Goal: Task Accomplishment & Management: Complete application form

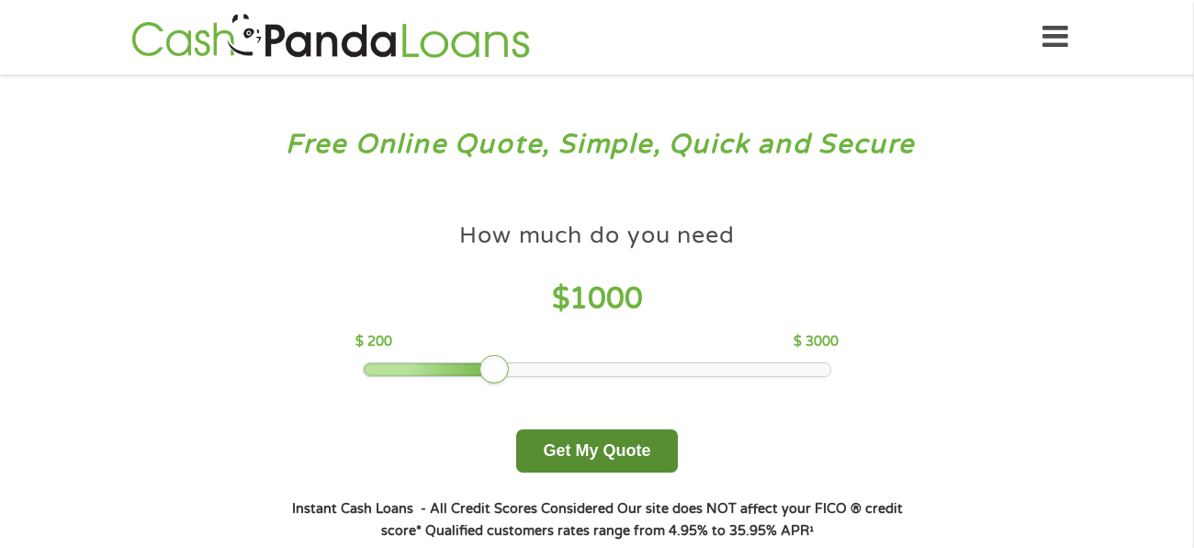
click at [588, 445] on button "Get My Quote" at bounding box center [596, 450] width 161 height 43
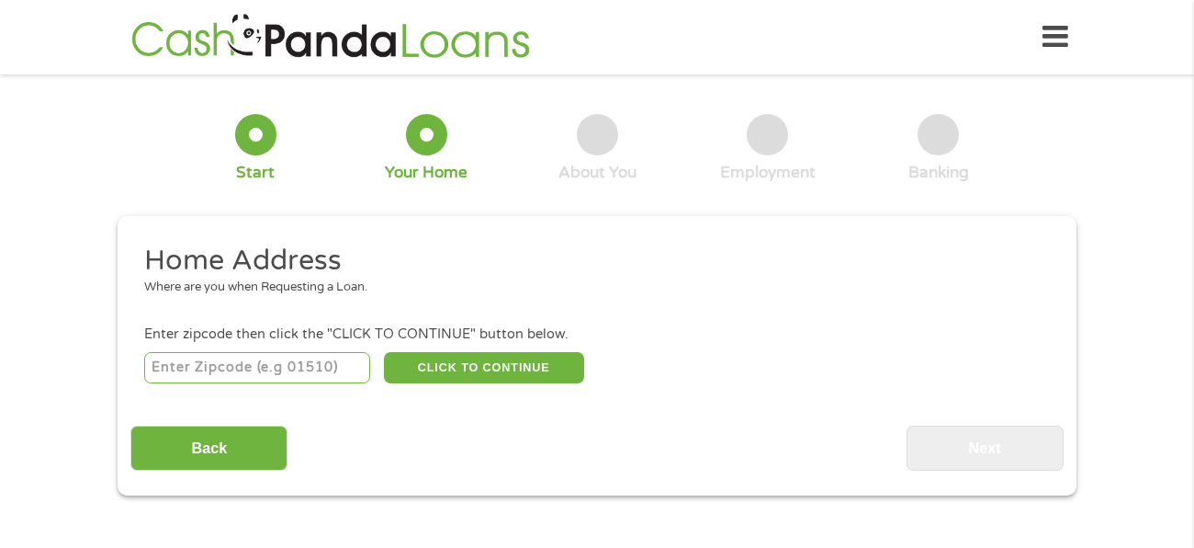
click at [260, 368] on input "number" at bounding box center [257, 367] width 227 height 31
type input "53403"
select select "[US_STATE]"
click at [452, 374] on button "CLICK TO CONTINUE" at bounding box center [484, 367] width 200 height 31
type input "53403"
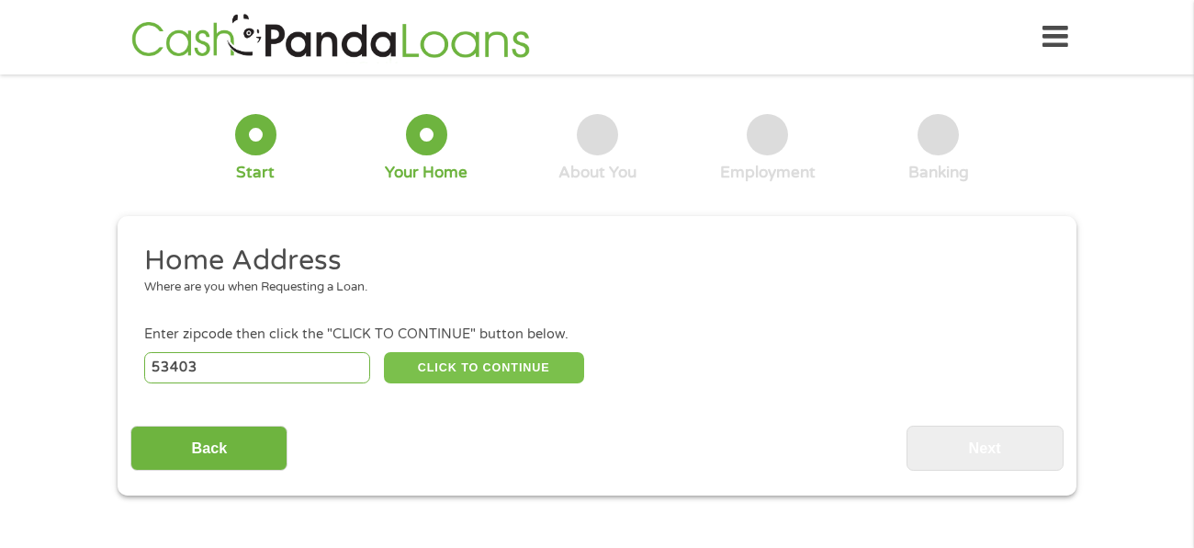
type input "Racine"
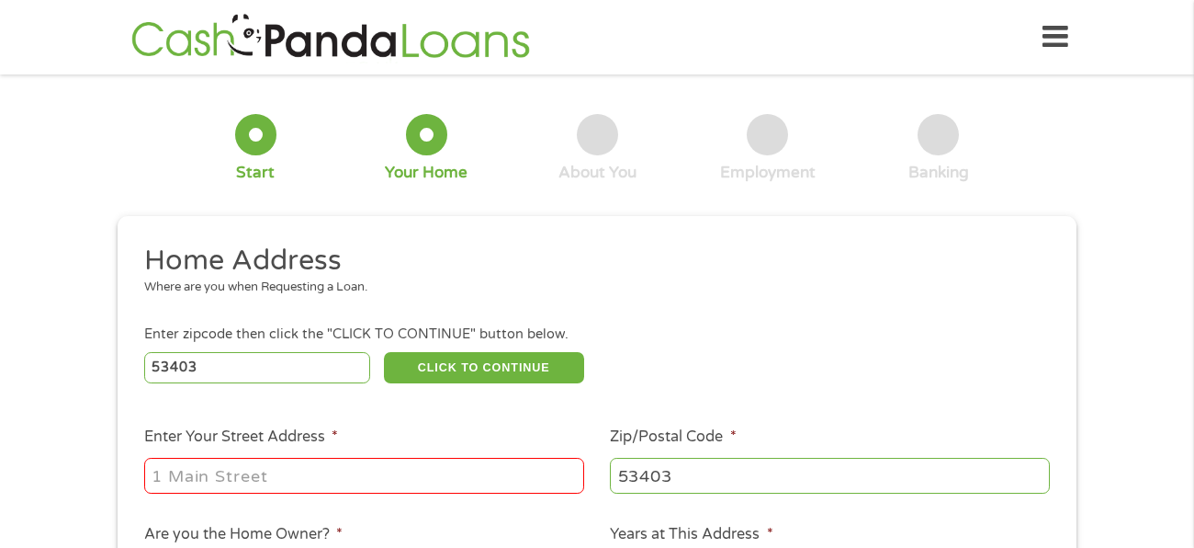
click at [353, 471] on input "Enter Your Street Address *" at bounding box center [364, 475] width 440 height 35
type input "[STREET_ADDRESS]"
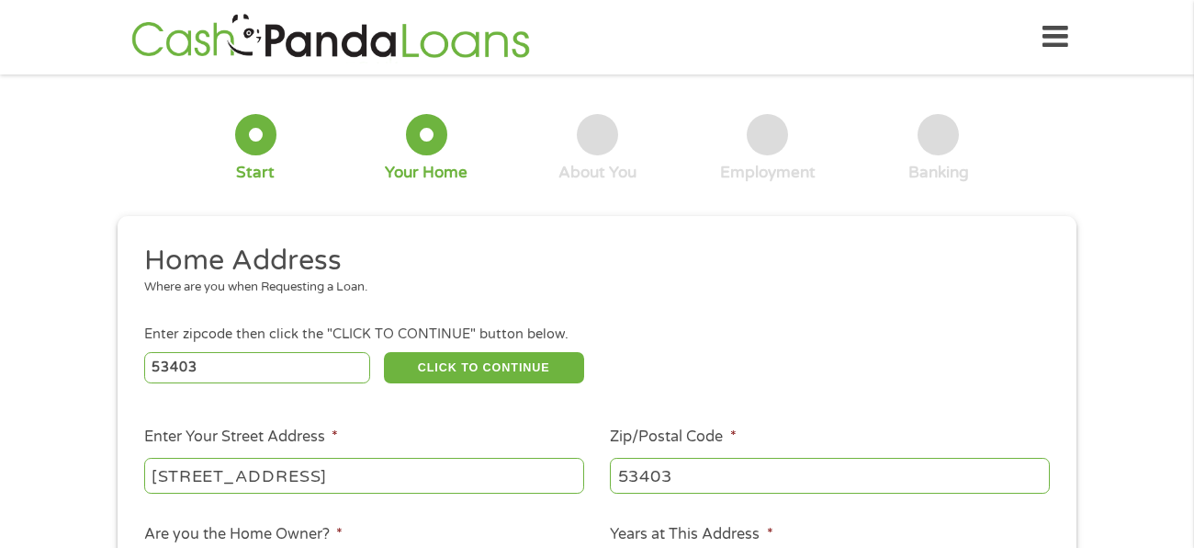
click at [787, 331] on div "Enter zipcode then click the "CLICK TO CONTINUE" button below." at bounding box center [597, 334] width 906 height 20
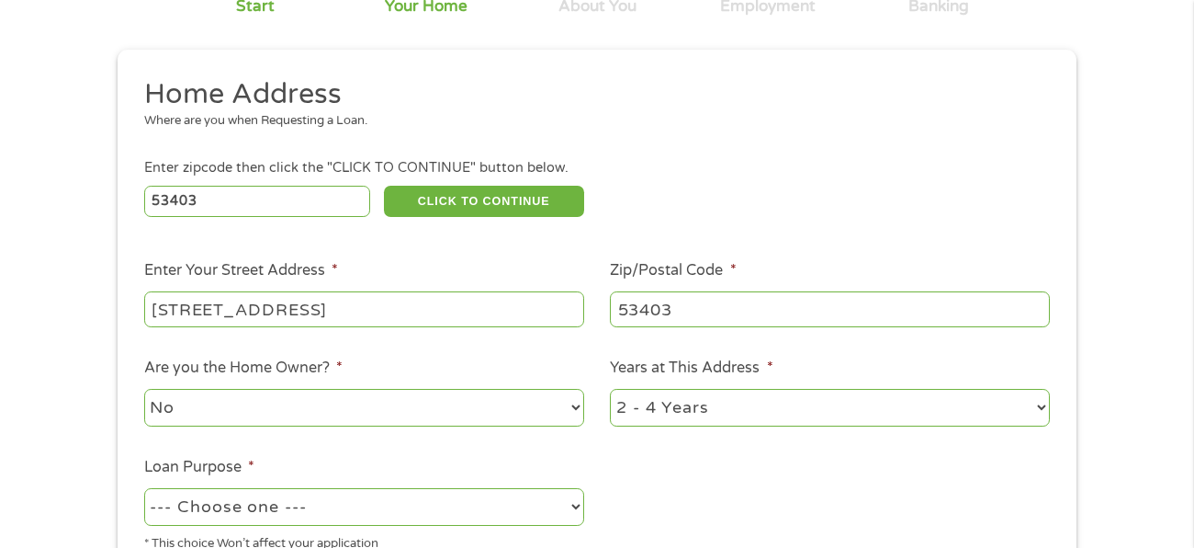
scroll to position [256, 0]
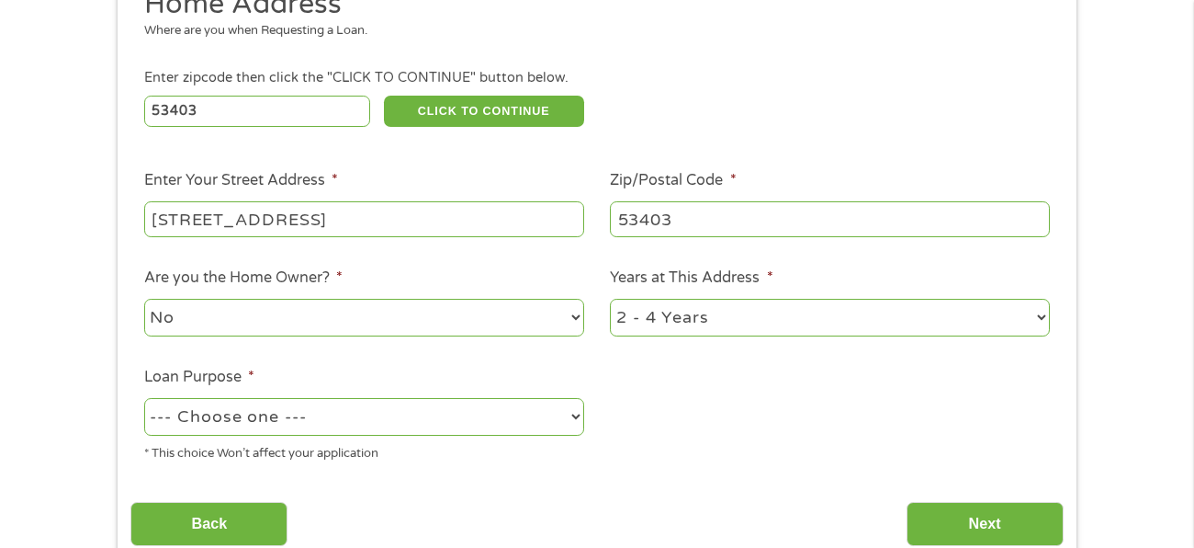
click at [563, 418] on select "--- Choose one --- Pay Bills Debt Consolidation Home Improvement Major Purchase…" at bounding box center [364, 417] width 440 height 38
select select "other"
click at [144, 398] on select "--- Choose one --- Pay Bills Debt Consolidation Home Improvement Major Purchase…" at bounding box center [364, 417] width 440 height 38
click at [987, 525] on input "Next" at bounding box center [985, 524] width 157 height 45
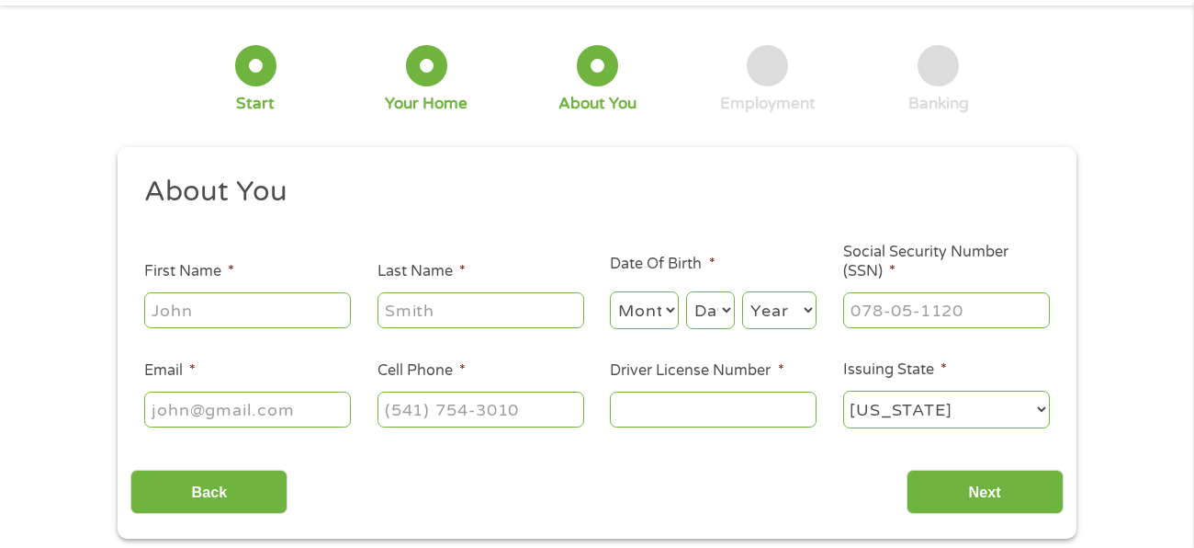
scroll to position [0, 0]
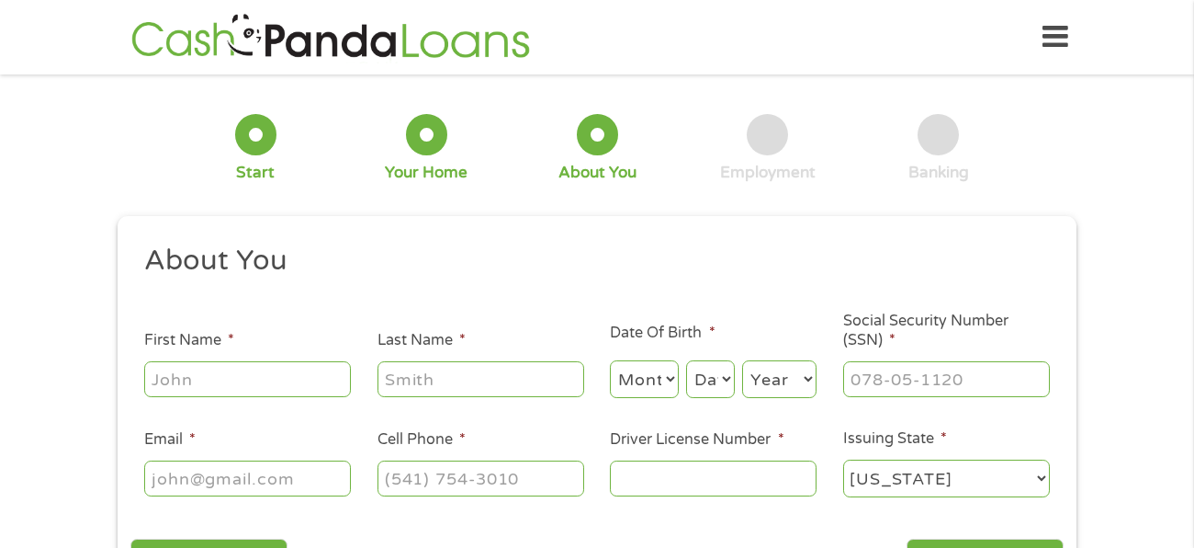
click at [308, 394] on input "First Name *" at bounding box center [247, 378] width 207 height 35
type input "Paula"
type input "watts"
type input "(262) 997-7609"
click at [669, 375] on select "Month 1 2 3 4 5 6 7 8 9 10 11 12" at bounding box center [644, 379] width 69 height 38
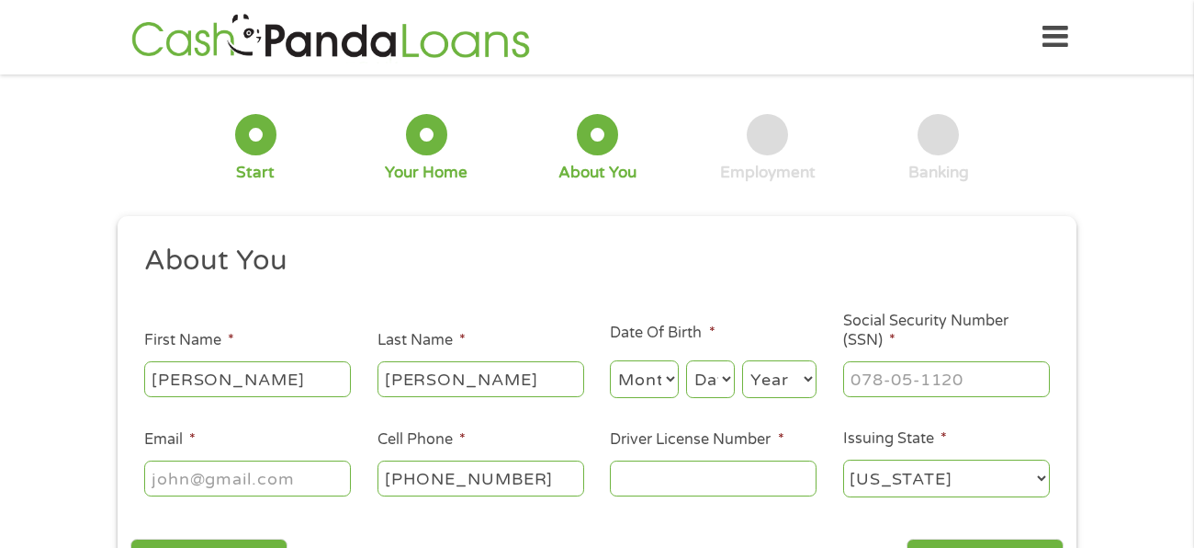
select select "12"
click at [610, 360] on select "Month 1 2 3 4 5 6 7 8 9 10 11 12" at bounding box center [644, 379] width 69 height 38
click at [724, 379] on select "Day 1 2 3 4 5 6 7 8 9 10 11 12 13 14 15 16 17 18 19 20 21 22 23 24 25 26 27 28 …" at bounding box center [710, 379] width 49 height 38
select select "24"
click at [687, 360] on select "Day 1 2 3 4 5 6 7 8 9 10 11 12 13 14 15 16 17 18 19 20 21 22 23 24 25 26 27 28 …" at bounding box center [710, 379] width 49 height 38
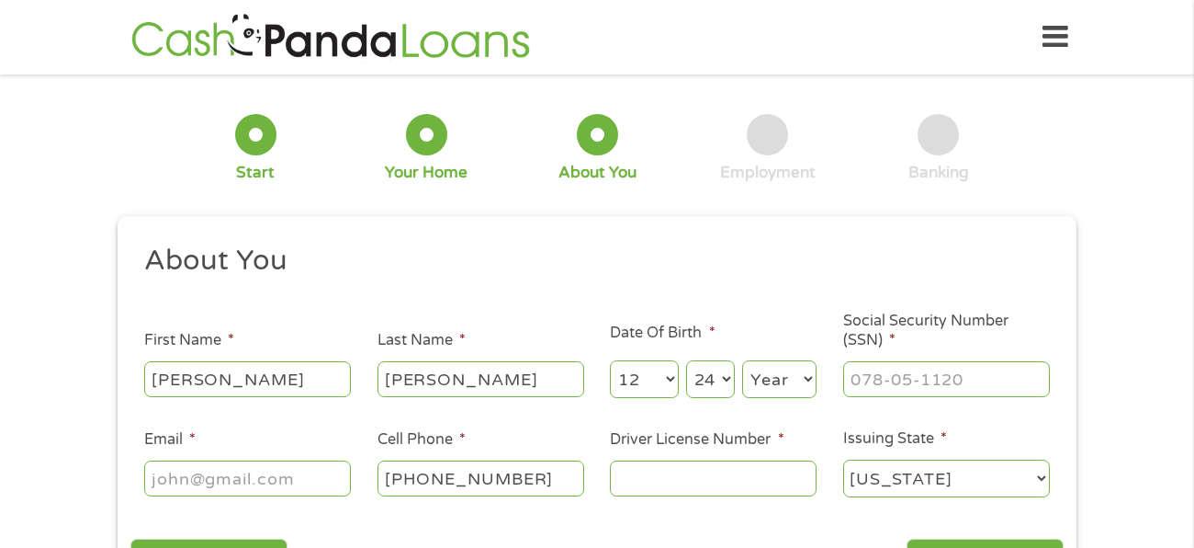
click at [793, 391] on select "Year 2007 2006 2005 2004 2003 2002 2001 2000 1999 1998 1997 1996 1995 1994 1993…" at bounding box center [779, 379] width 74 height 38
click at [809, 375] on select "Year 2007 2006 2005 2004 2003 2002 2001 2000 1999 1998 1997 1996 1995 1994 1993…" at bounding box center [779, 379] width 74 height 38
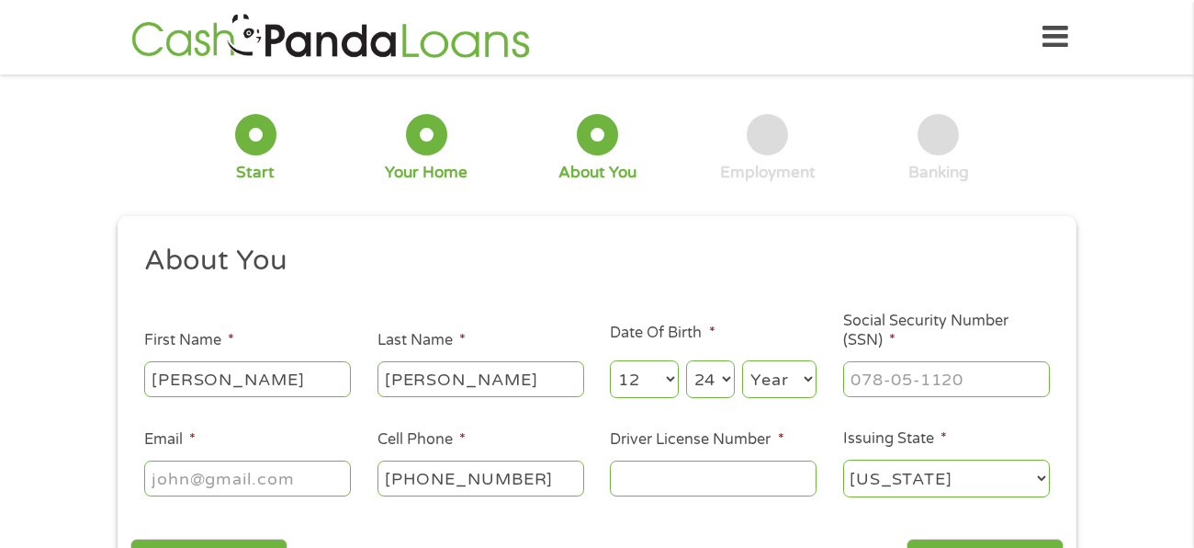
select select "1968"
click at [742, 360] on select "Year 2007 2006 2005 2004 2003 2002 2001 2000 1999 1998 1997 1996 1995 1994 1993…" at bounding box center [779, 379] width 74 height 38
click at [881, 387] on input "Social Security Number (SSN) *" at bounding box center [946, 378] width 207 height 35
type input "426-25-4705"
click at [1036, 334] on label "Social Security Number (SSN) *" at bounding box center [946, 330] width 207 height 39
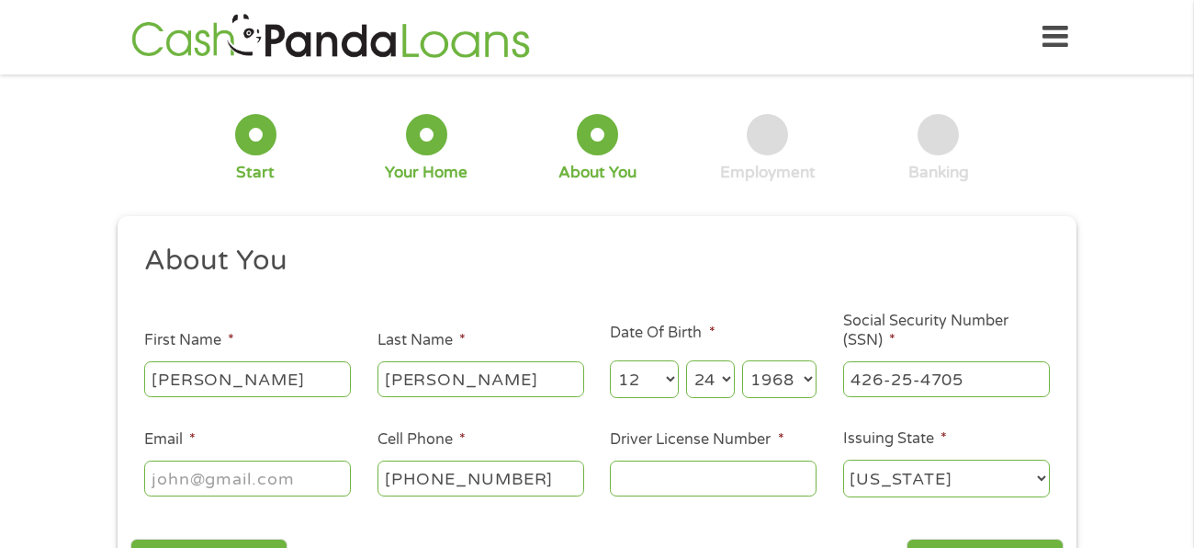
click at [1036, 361] on input "426-25-4705" at bounding box center [946, 378] width 207 height 35
click at [1104, 234] on div "1 Start 2 Your Home 3 About You 4 Employment 5 Banking 6 This field is hidden w…" at bounding box center [597, 347] width 1194 height 520
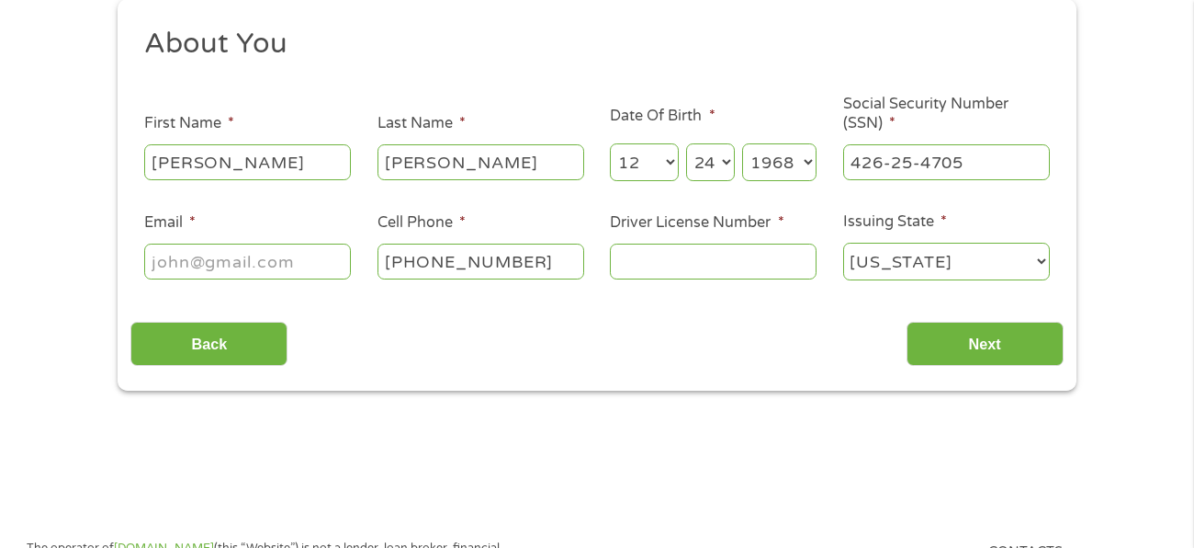
scroll to position [220, 0]
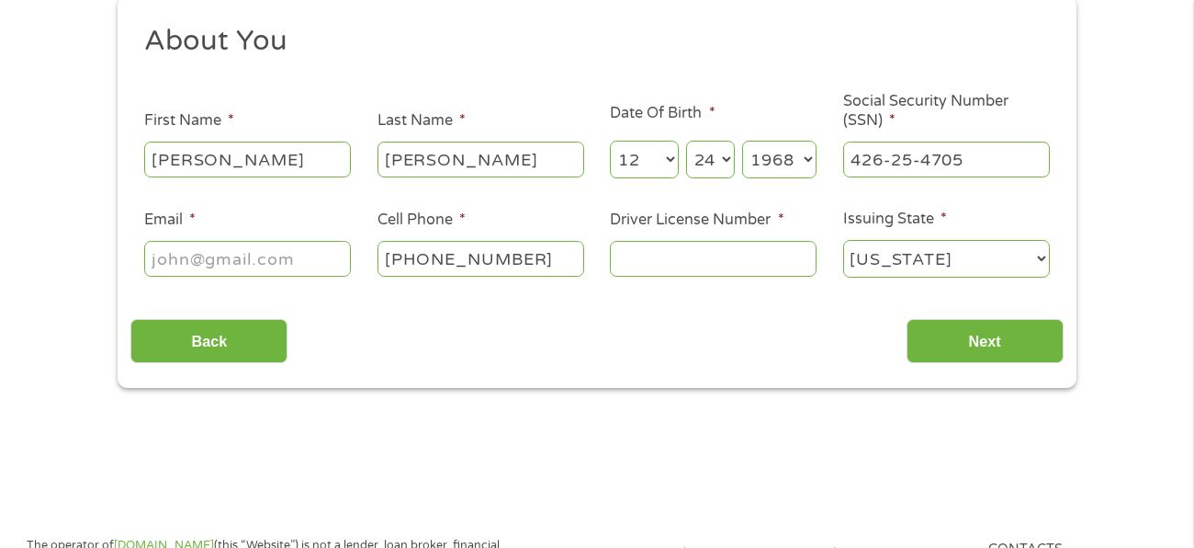
click at [721, 262] on input "Driver License Number *" at bounding box center [713, 258] width 207 height 35
click at [180, 255] on input "Email *" at bounding box center [247, 258] width 207 height 35
type input "paula.goodwinwatts@gmail.com"
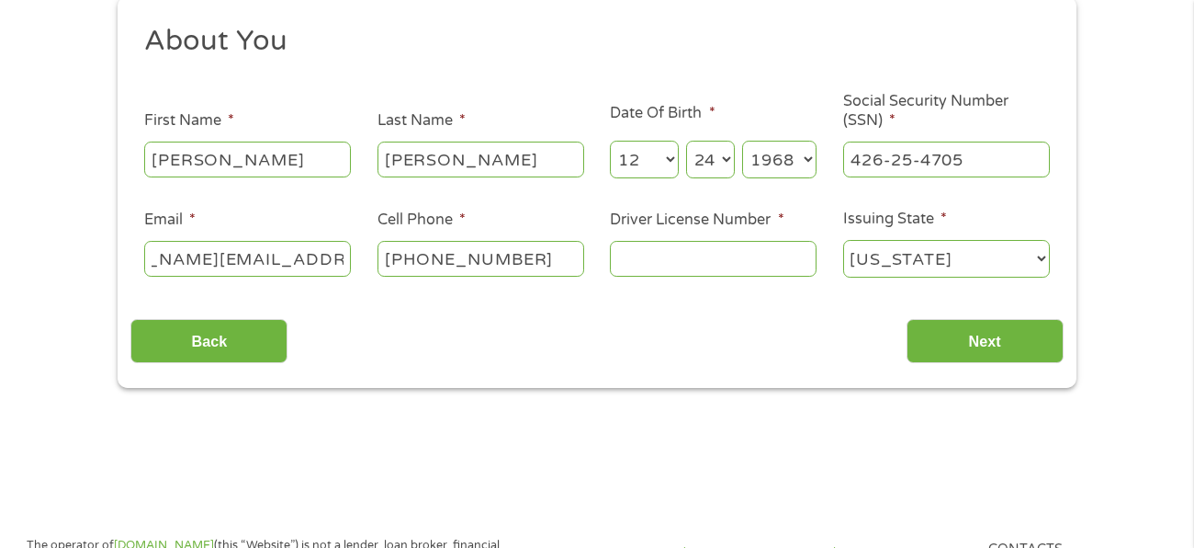
click at [659, 258] on input "Driver License Number *" at bounding box center [713, 258] width 207 height 35
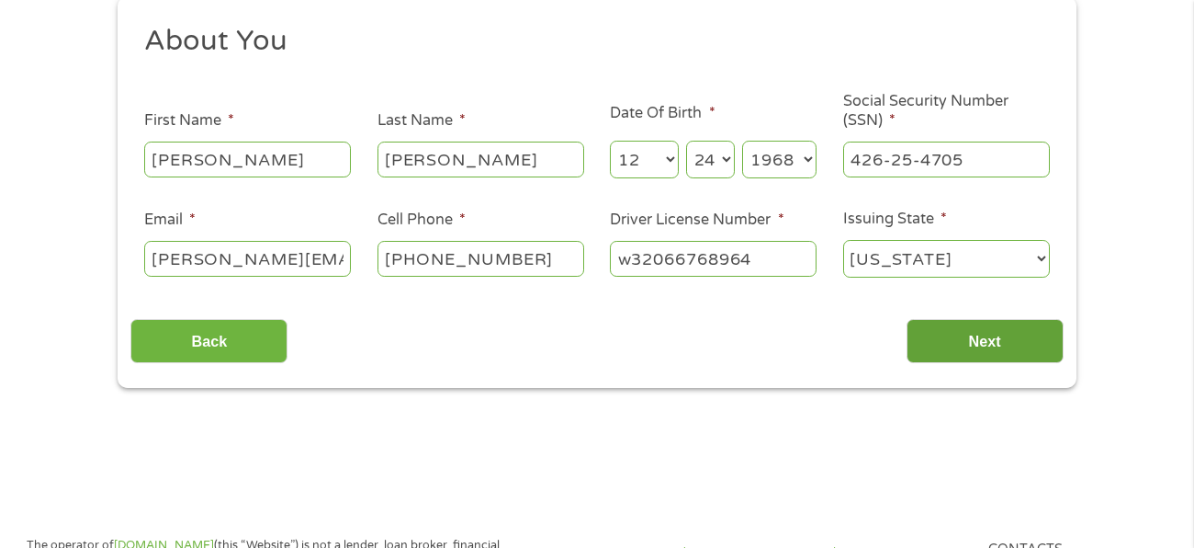
type input "w32066768964"
click at [1002, 342] on input "Next" at bounding box center [985, 341] width 157 height 45
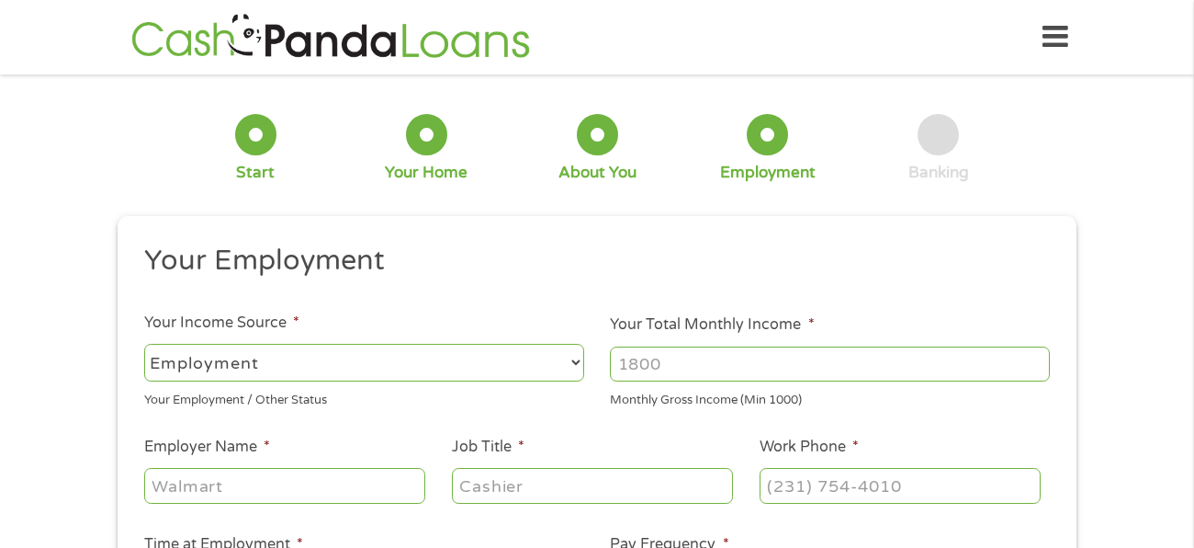
scroll to position [43, 7]
click at [840, 279] on li "Your Employment" at bounding box center [590, 264] width 920 height 43
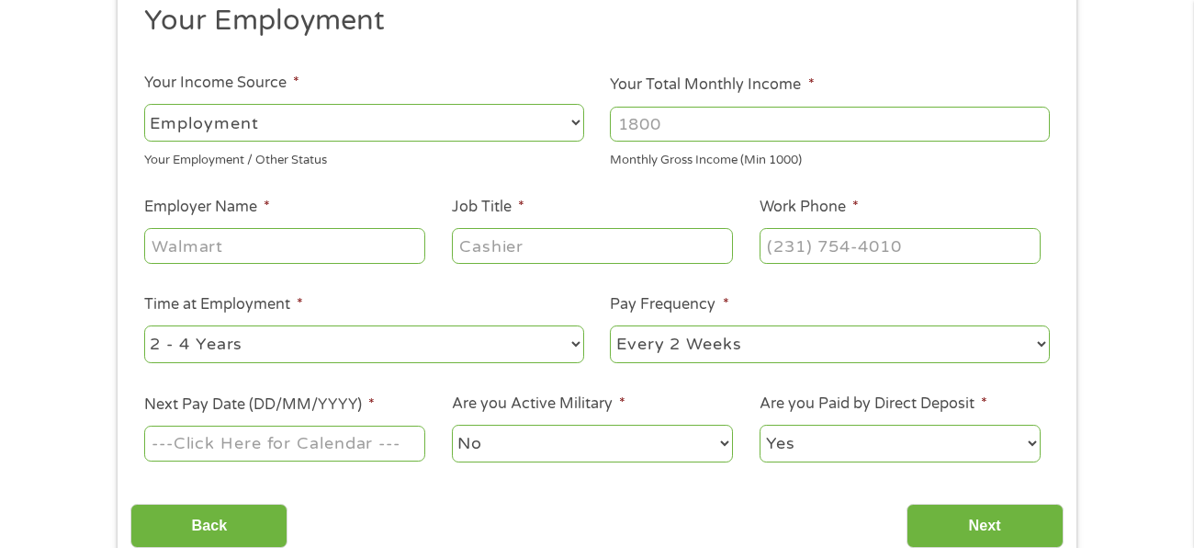
scroll to position [256, 0]
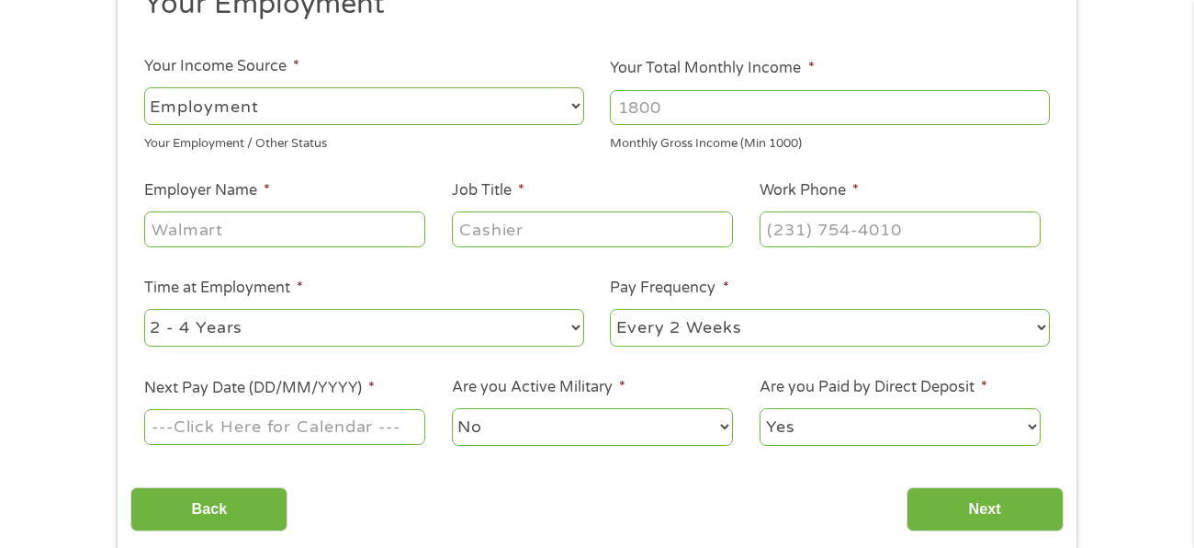
click at [676, 103] on input "Your Total Monthly Income *" at bounding box center [830, 107] width 440 height 35
click at [639, 111] on input "Your Total Monthly Income *" at bounding box center [830, 107] width 440 height 35
click at [225, 236] on input "Employer Name *" at bounding box center [284, 228] width 281 height 35
click at [277, 230] on input "Ascension all sanits" at bounding box center [284, 228] width 281 height 35
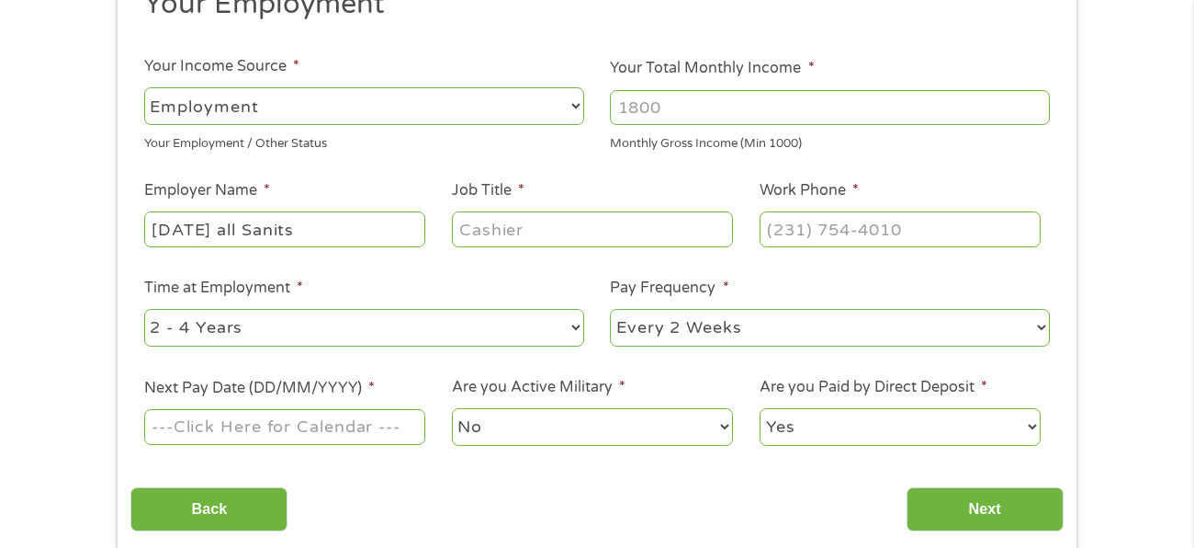
click at [327, 232] on input "Ascension all Sanits" at bounding box center [284, 228] width 281 height 35
click at [256, 226] on input "Ascension all Saints" at bounding box center [284, 228] width 281 height 35
type input "Ascension All Saints"
click at [519, 227] on input "Job Title *" at bounding box center [592, 228] width 281 height 35
click at [639, 244] on div "Patient Access Coordantor" at bounding box center [592, 230] width 281 height 42
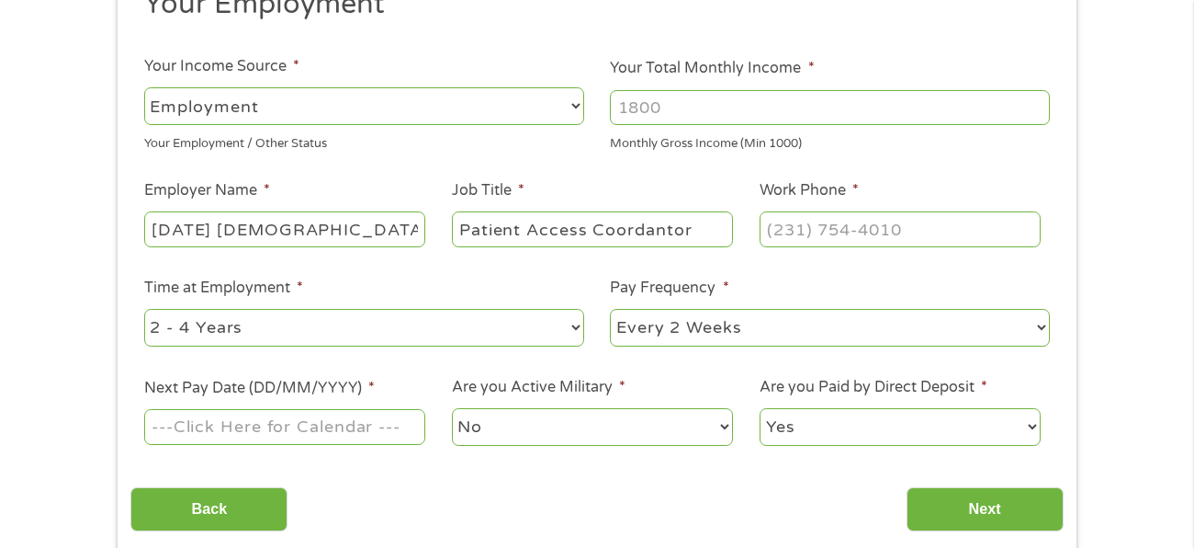
click at [652, 221] on input "Patient Access Coordantor" at bounding box center [592, 228] width 281 height 35
click at [717, 232] on input "Patient Access Coordantor" at bounding box center [592, 228] width 281 height 35
click at [667, 224] on input "Patient Access Coordantor" at bounding box center [592, 228] width 281 height 35
click at [662, 222] on input "Patient Access Coordantor" at bounding box center [592, 228] width 281 height 35
click at [697, 226] on input "Patient Access Coordanitor" at bounding box center [592, 228] width 281 height 35
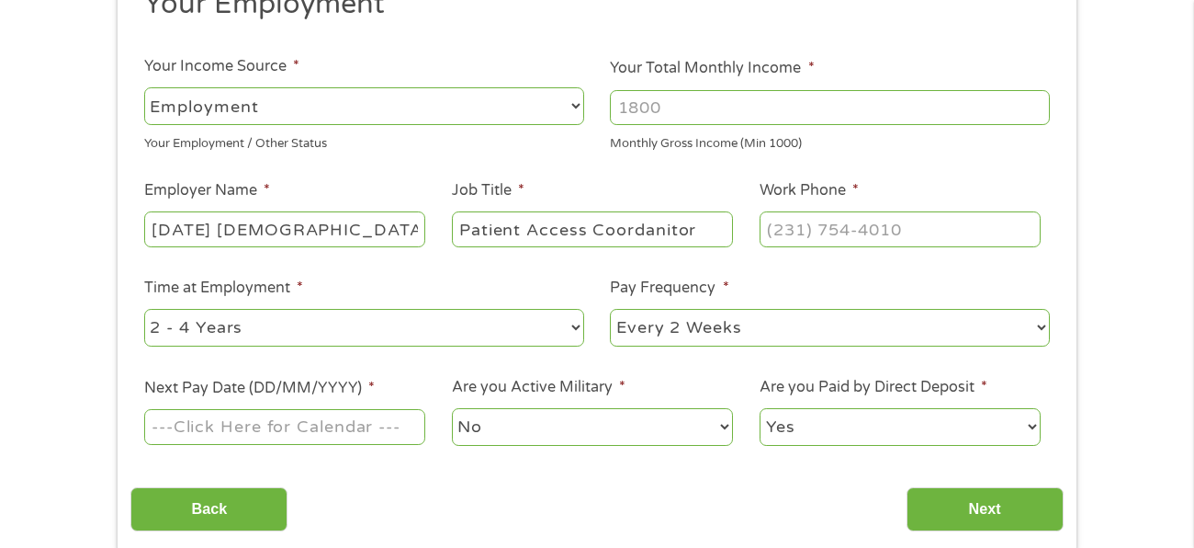
click at [696, 226] on input "Patient Access Coordanitor" at bounding box center [592, 228] width 281 height 35
type input "Patient Access Coordinator"
click at [805, 220] on input "Work Phone *" at bounding box center [900, 228] width 281 height 35
type input "(262) 687-4255"
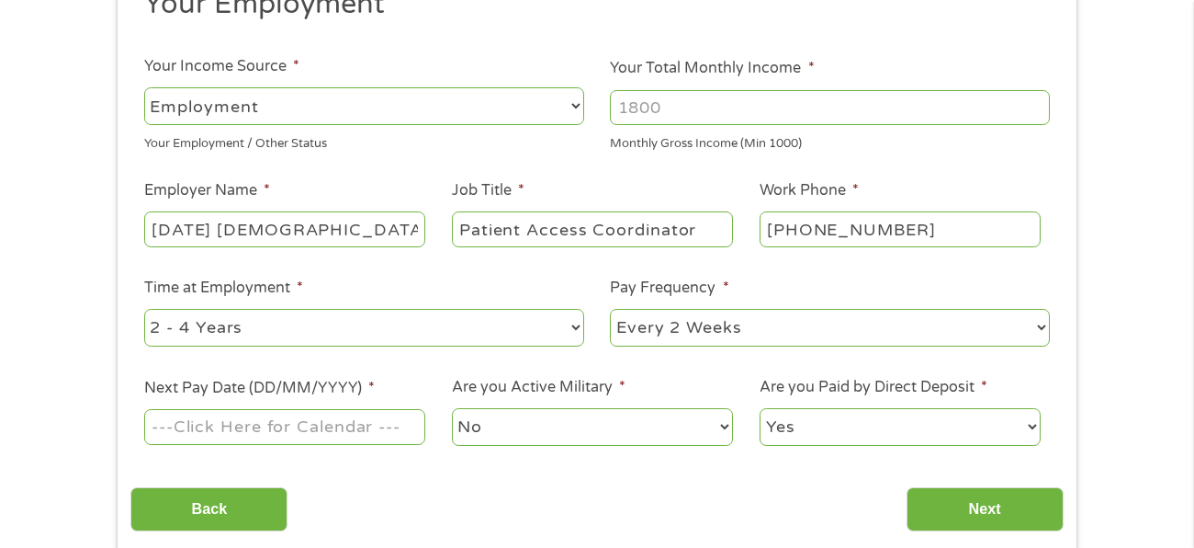
click at [576, 330] on select "--- Choose one --- 1 Year or less 1 - 2 Years 2 - 4 Years Over 4 Years" at bounding box center [364, 328] width 440 height 38
click at [437, 477] on div "Back Next" at bounding box center [596, 502] width 933 height 58
click at [576, 326] on select "--- Choose one --- 1 Year or less 1 - 2 Years 2 - 4 Years Over 4 Years" at bounding box center [364, 328] width 440 height 38
select select "60months"
click at [144, 309] on select "--- Choose one --- 1 Year or less 1 - 2 Years 2 - 4 Years Over 4 Years" at bounding box center [364, 328] width 440 height 38
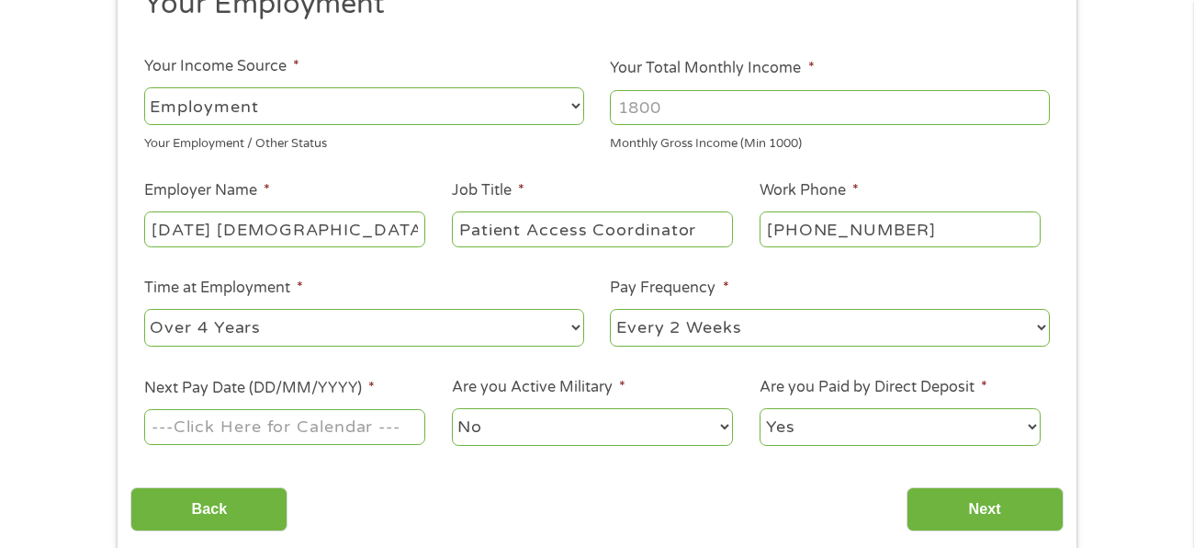
click at [363, 423] on input "Next Pay Date (DD/MM/YYYY) *" at bounding box center [284, 426] width 281 height 35
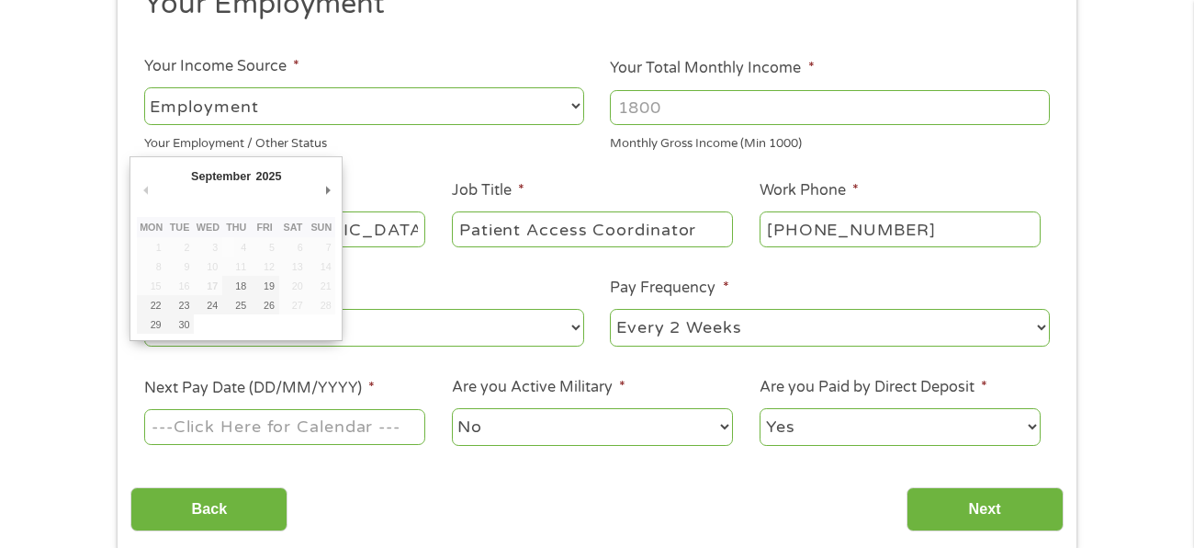
click at [279, 281] on td "20" at bounding box center [293, 285] width 28 height 19
type input "19/09/2025"
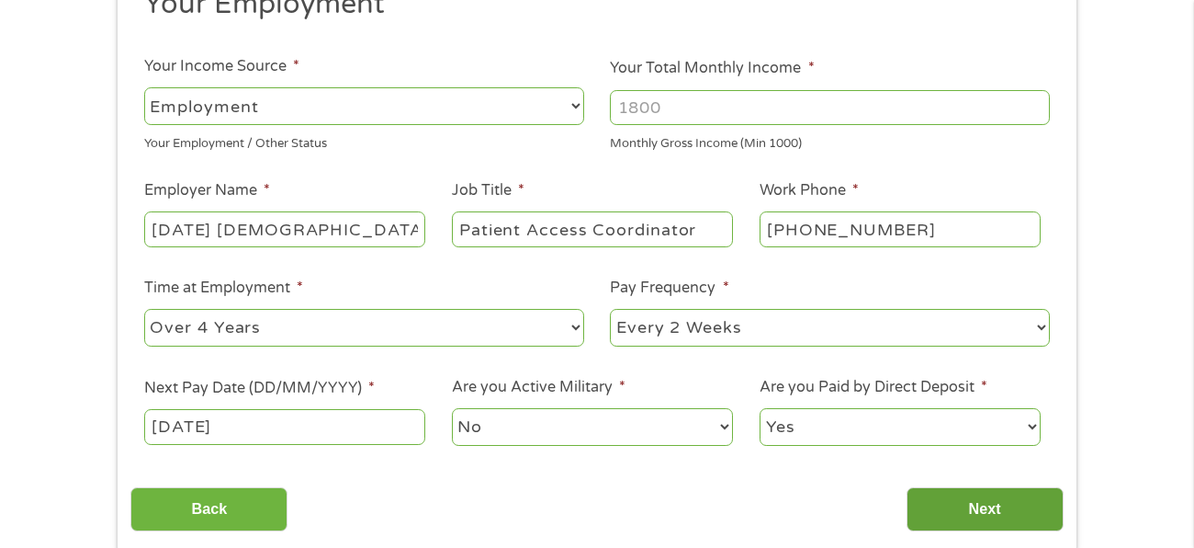
click at [972, 516] on input "Next" at bounding box center [985, 509] width 157 height 45
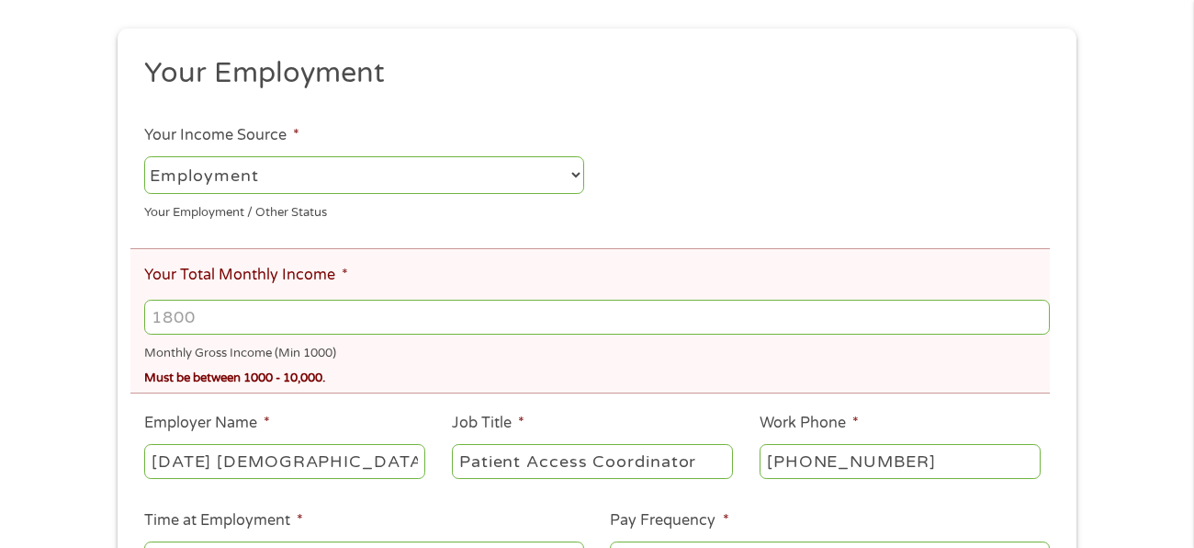
click at [972, 393] on li "Your Total Monthly Income * Monthly Gross Income (Min 1000) Must be between 100…" at bounding box center [590, 320] width 920 height 145
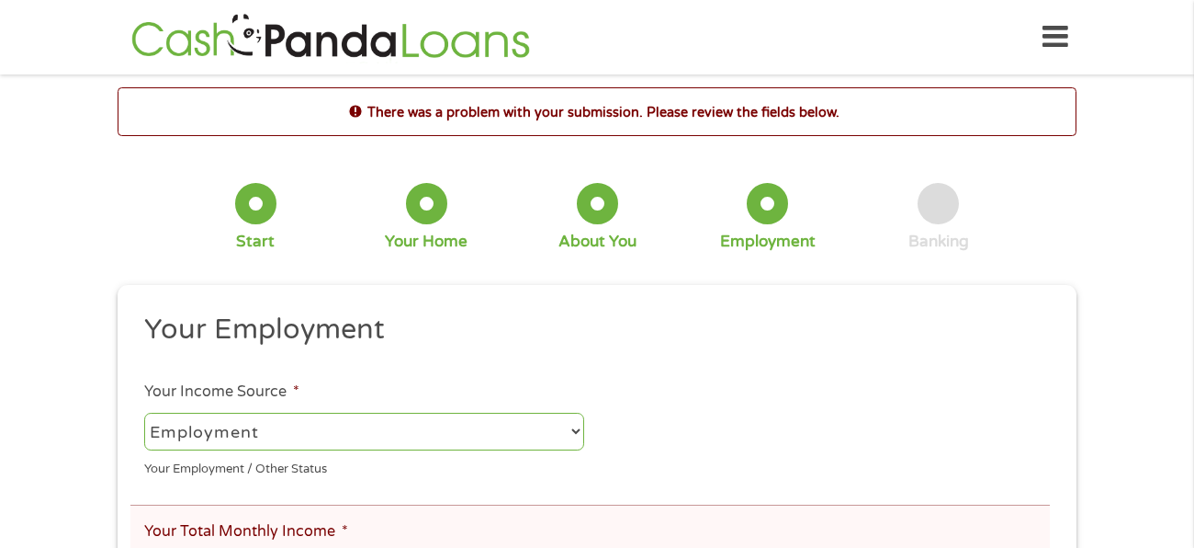
scroll to position [6, 7]
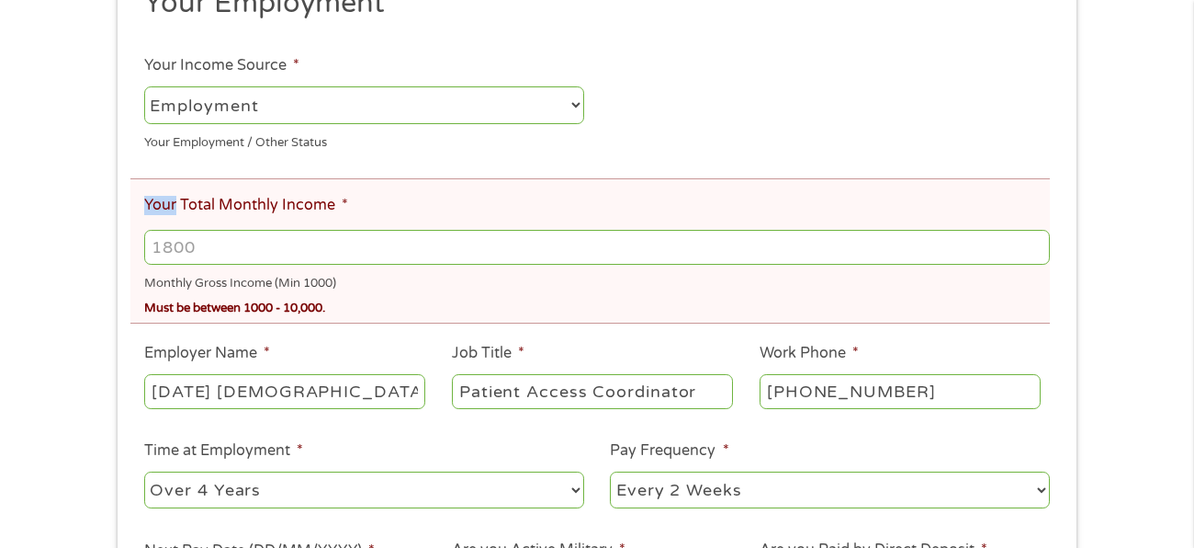
scroll to position [330, 0]
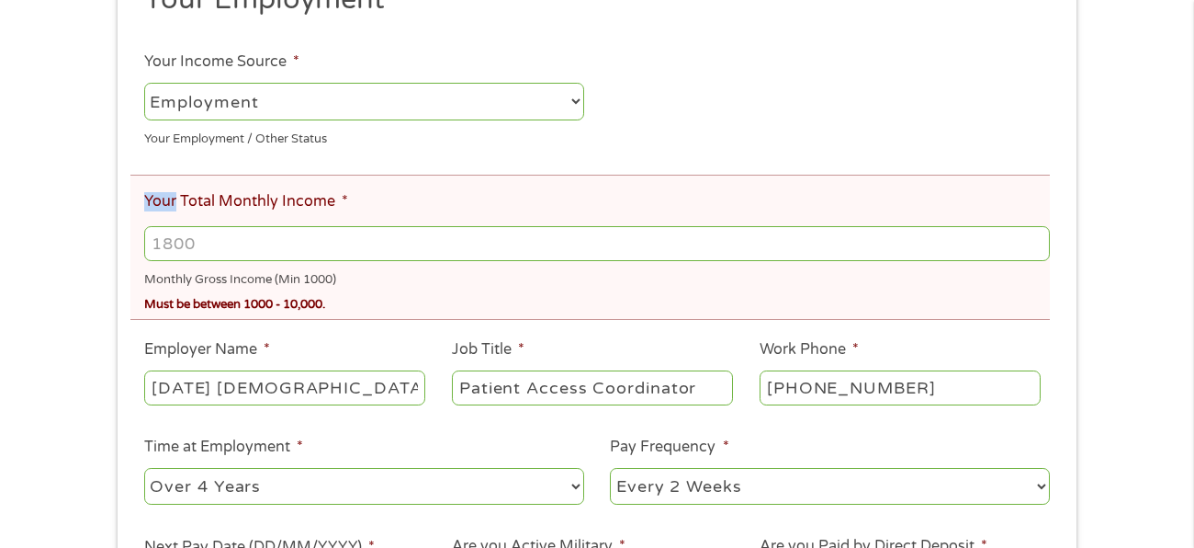
click at [199, 236] on input "Your Total Monthly Income *" at bounding box center [597, 243] width 906 height 35
type input "2732"
click at [662, 286] on div "Monthly Gross Income (Min 1000)" at bounding box center [597, 277] width 906 height 25
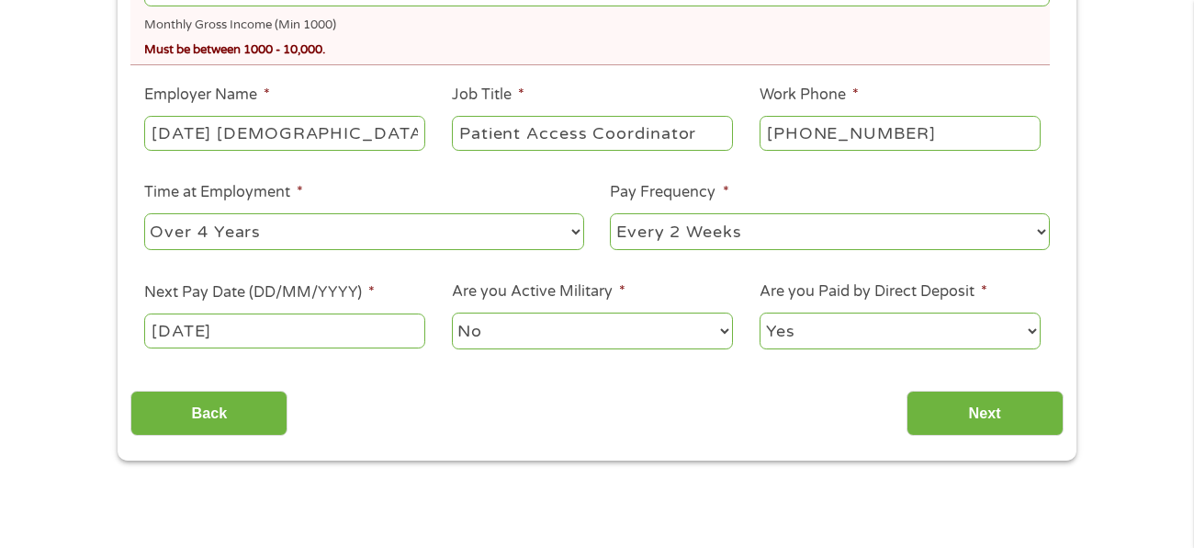
scroll to position [587, 0]
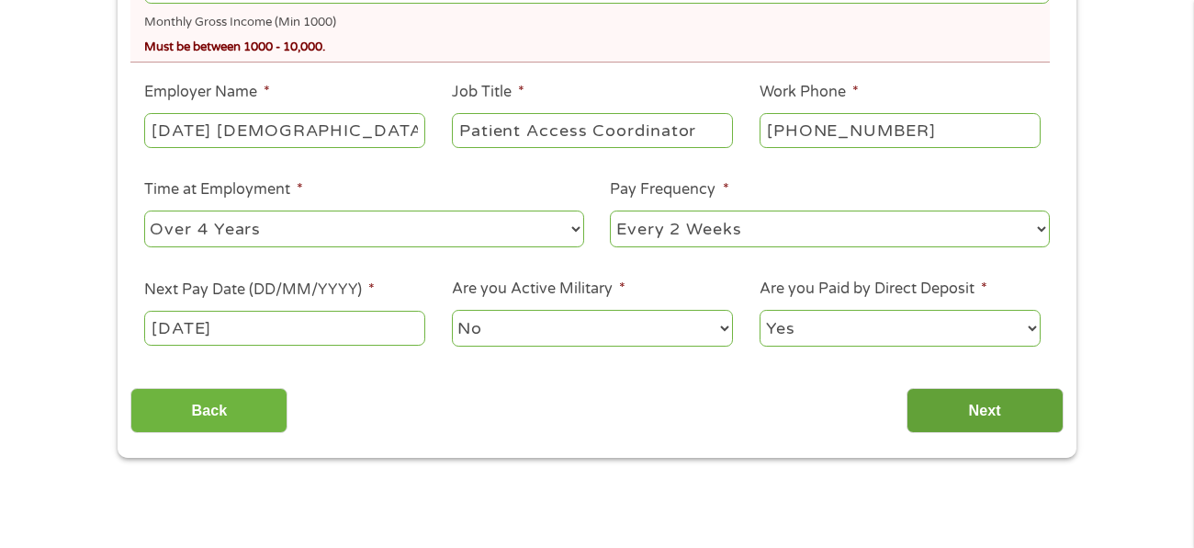
click at [988, 401] on input "Next" at bounding box center [985, 410] width 157 height 45
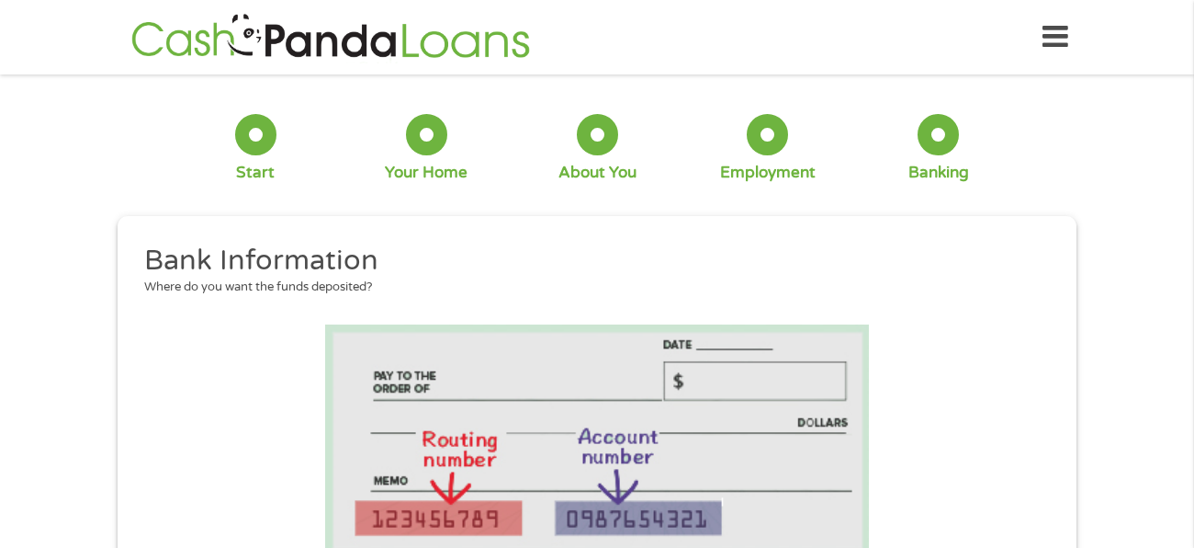
scroll to position [190, 7]
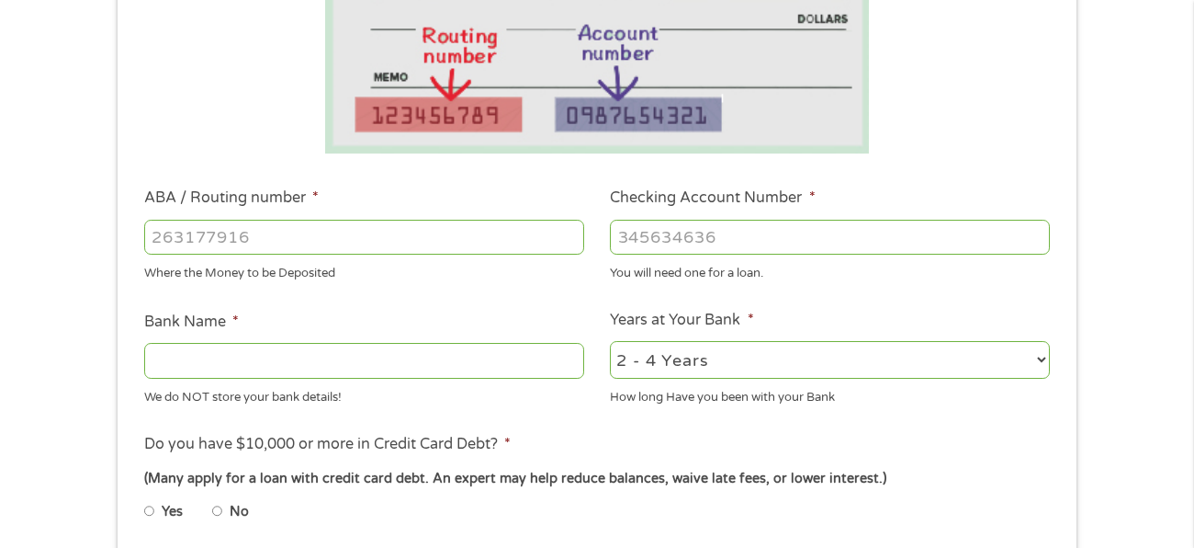
scroll to position [440, 0]
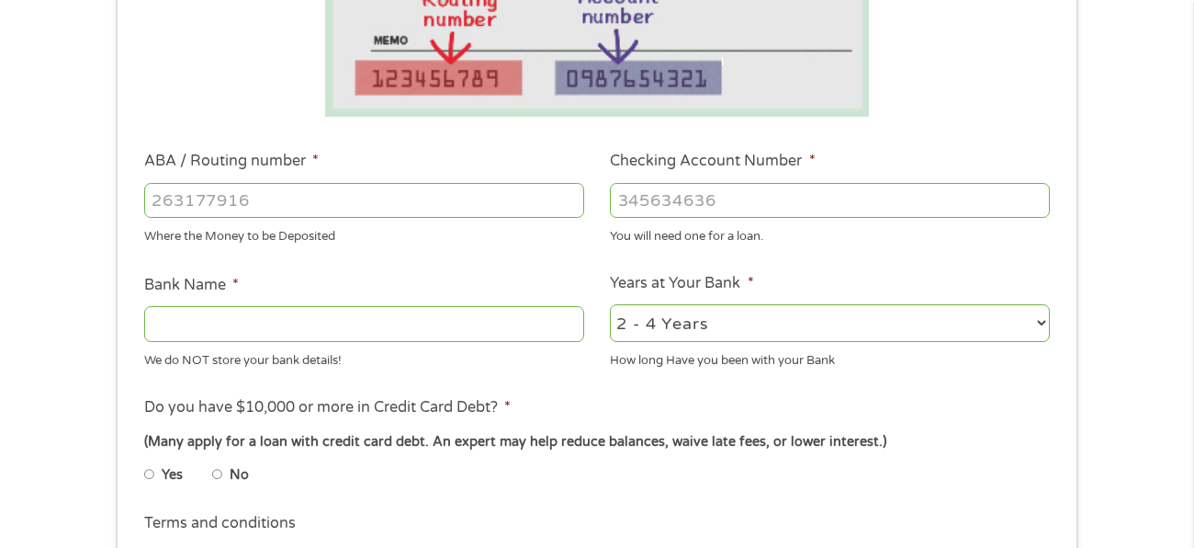
click at [279, 190] on input "ABA / Routing number *" at bounding box center [364, 200] width 440 height 35
click at [215, 473] on input "No" at bounding box center [217, 473] width 11 height 29
radio input "true"
click at [243, 319] on input "Bank Name *" at bounding box center [364, 323] width 440 height 35
click at [252, 199] on input "ABA / Routing number *" at bounding box center [364, 200] width 440 height 35
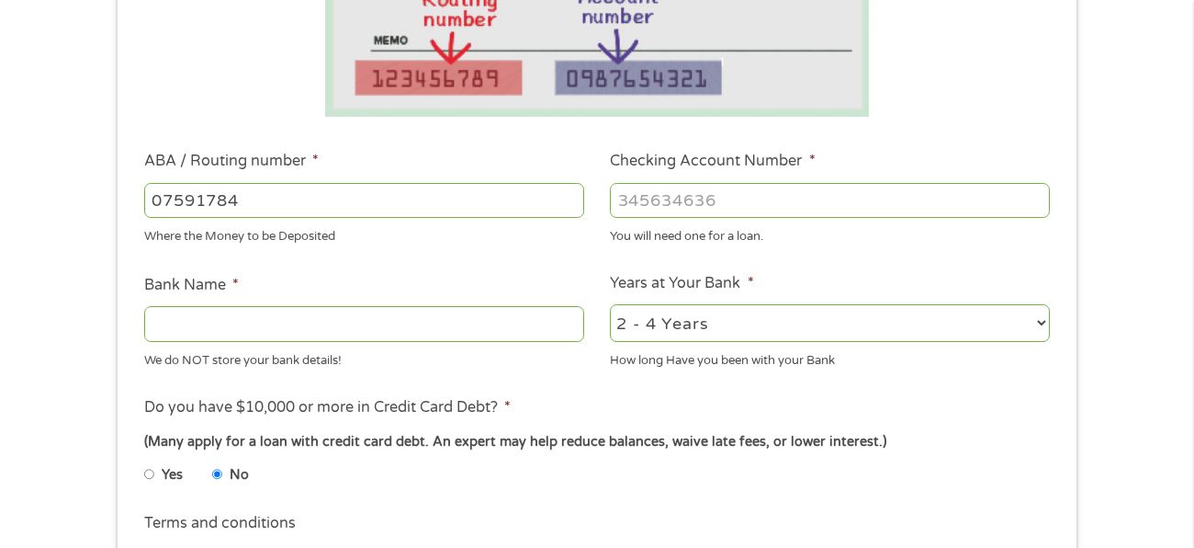
type input "075917843"
type input "TOWN BANK"
type input "075917843"
click at [630, 206] on input "Checking Account Number *" at bounding box center [830, 200] width 440 height 35
type input "1185729038"
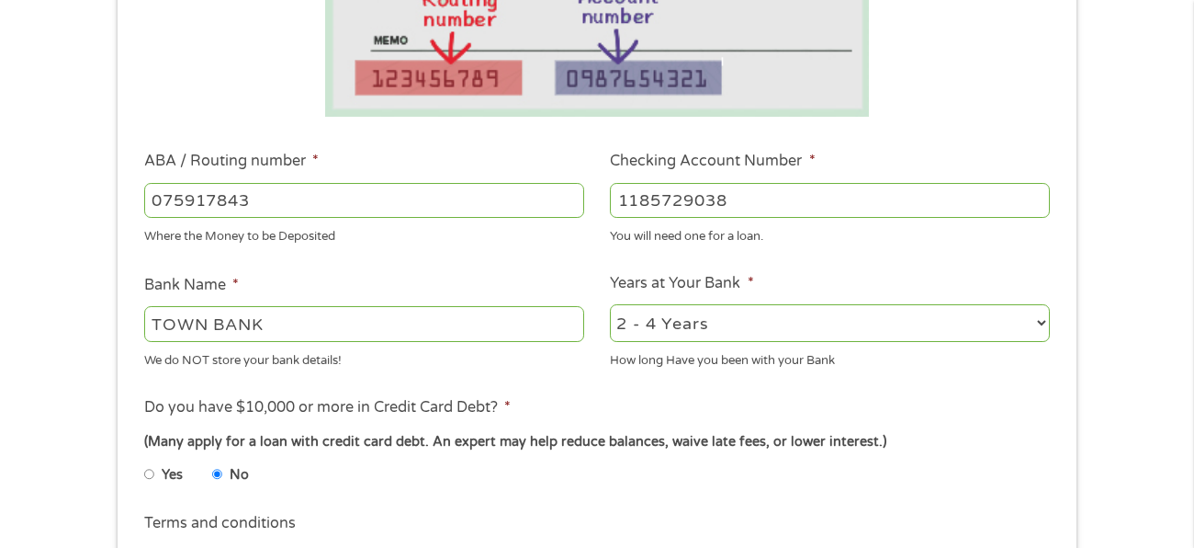
click at [979, 413] on li "Do you have $10,000 or more in Credit Card Debt? * (Many apply for a loan with …" at bounding box center [596, 447] width 933 height 103
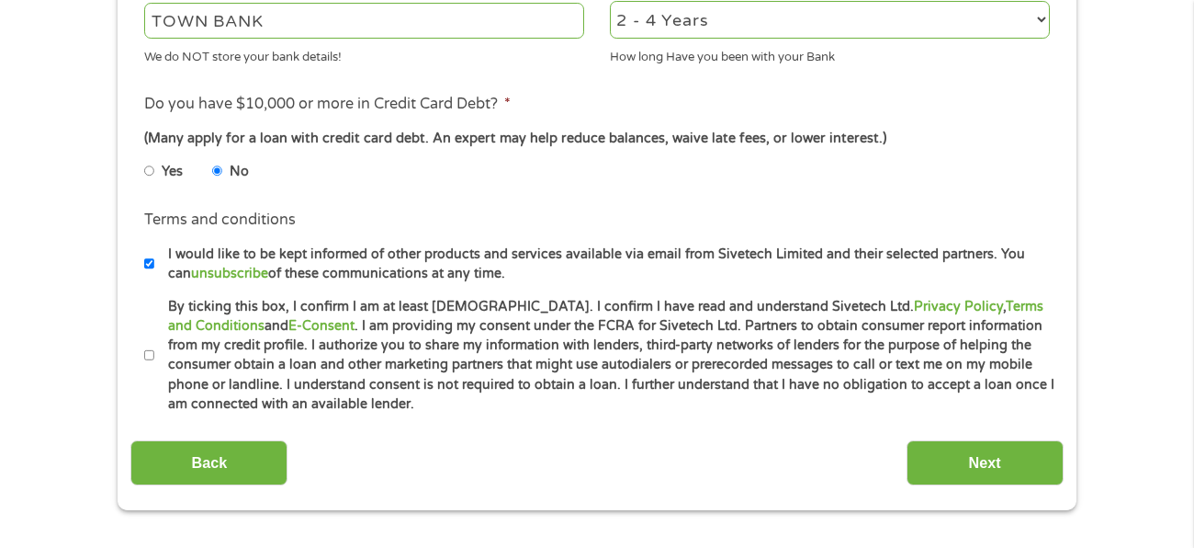
scroll to position [771, 0]
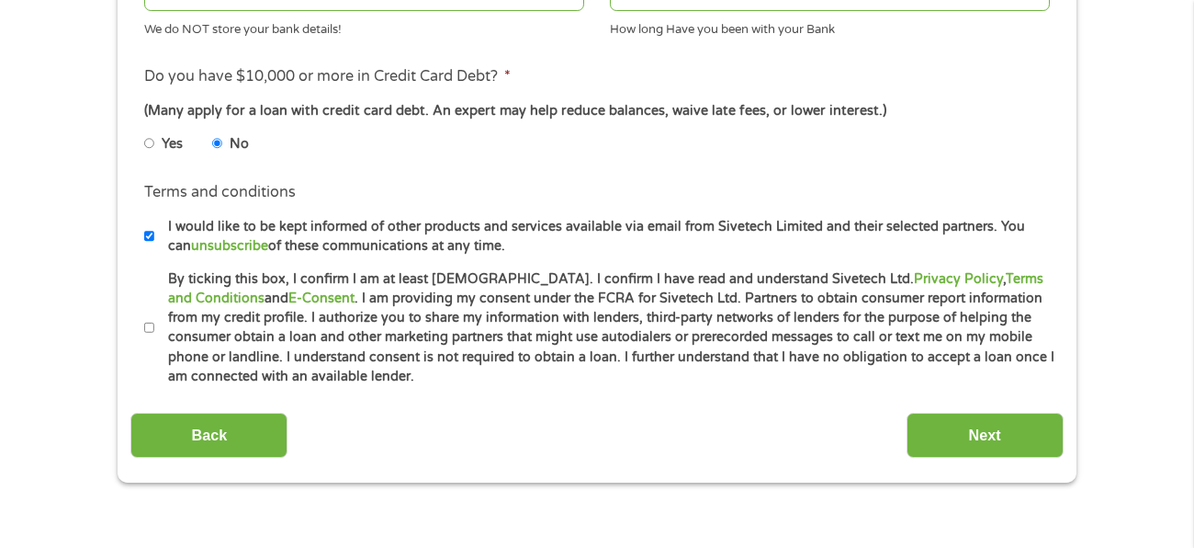
click at [149, 328] on input "By ticking this box, I confirm I am at least 18 years old. I confirm I have rea…" at bounding box center [149, 327] width 11 height 29
checkbox input "true"
click at [973, 422] on input "Next" at bounding box center [985, 435] width 157 height 45
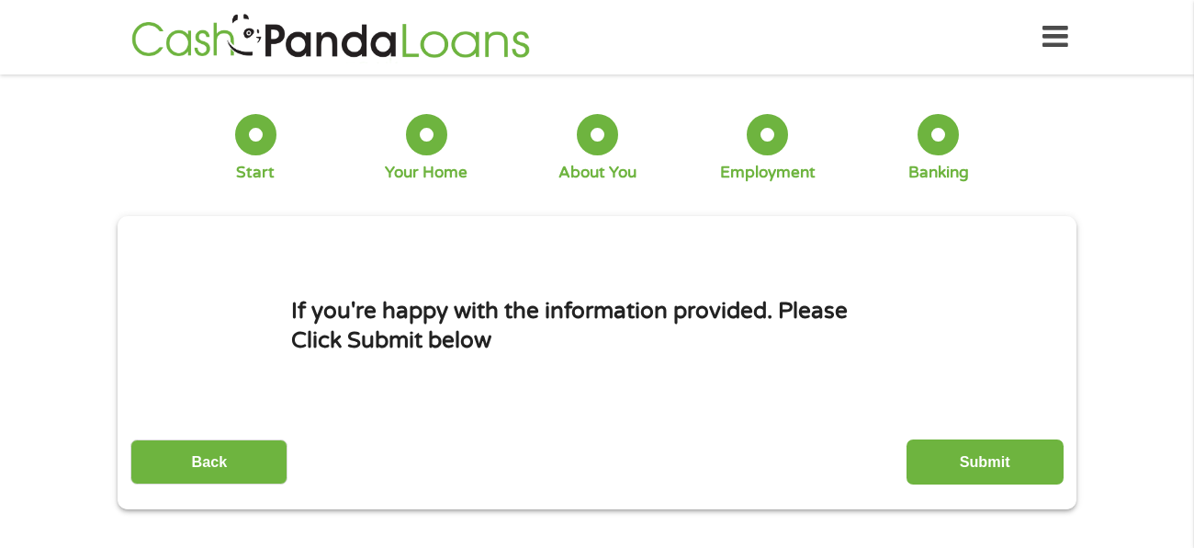
scroll to position [0, 0]
click at [260, 436] on div "Back Submit" at bounding box center [596, 455] width 933 height 58
click at [970, 457] on input "Submit" at bounding box center [985, 461] width 157 height 45
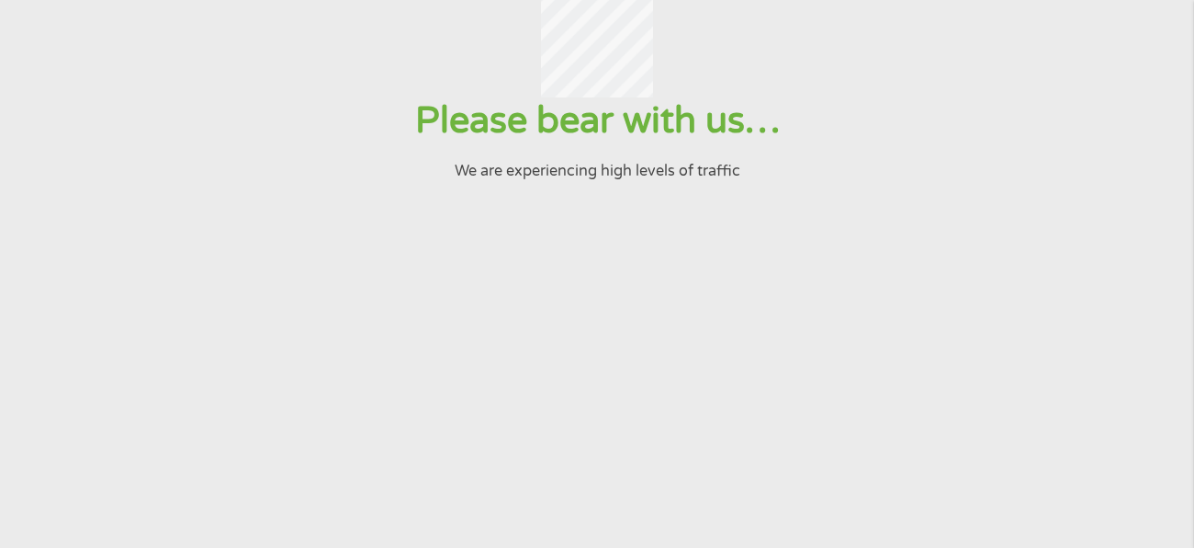
click at [944, 332] on section "Please bear with us… We are experiencing high levels of traffic" at bounding box center [597, 251] width 1194 height 620
